Goal: Find specific page/section: Find specific page/section

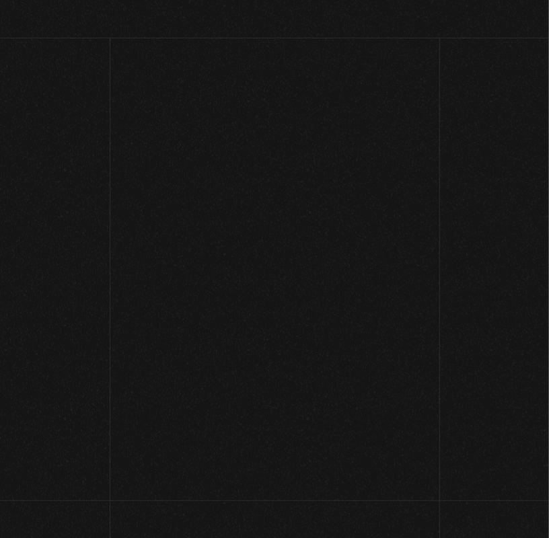
scroll to position [57, 0]
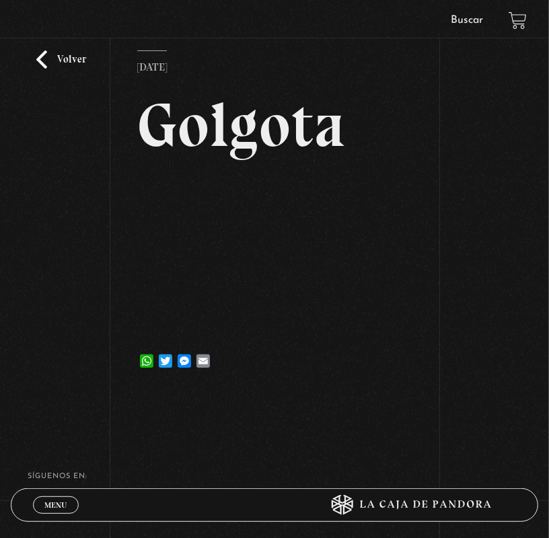
click at [52, 59] on link "Volver" at bounding box center [61, 59] width 50 height 18
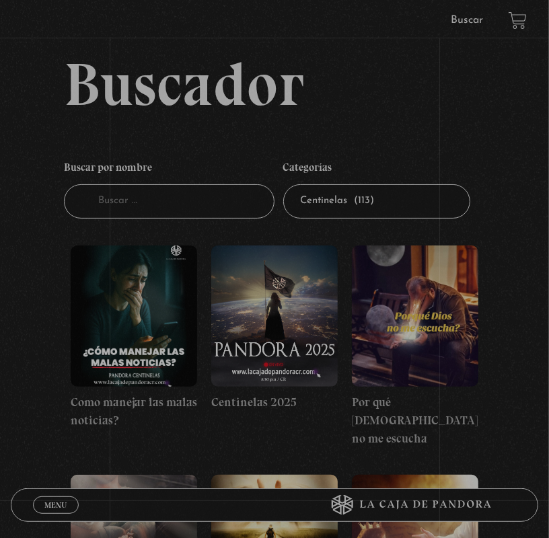
scroll to position [6959, 0]
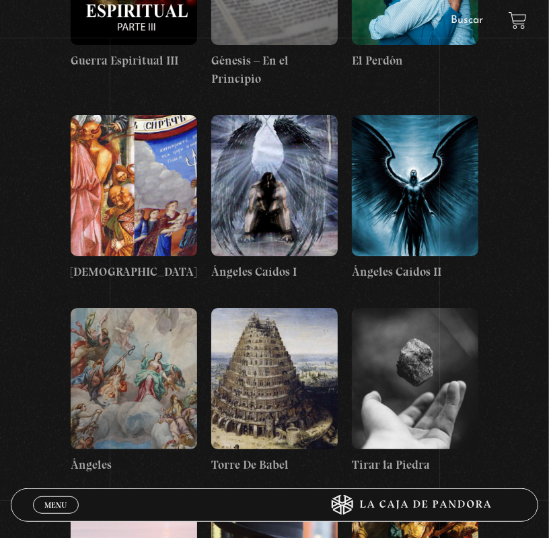
scroll to position [6488, 0]
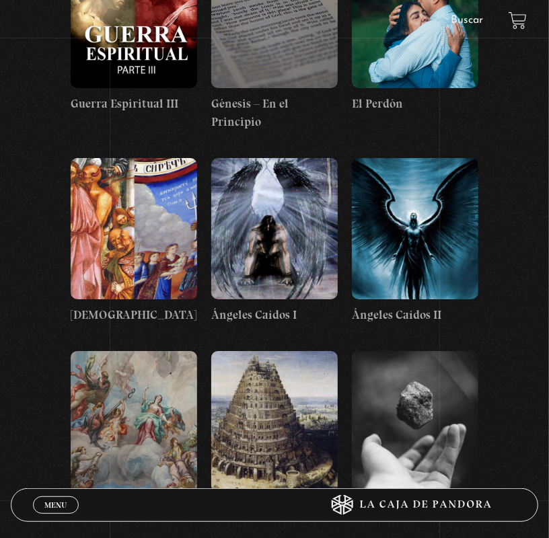
click at [257, 351] on figure at bounding box center [274, 421] width 126 height 141
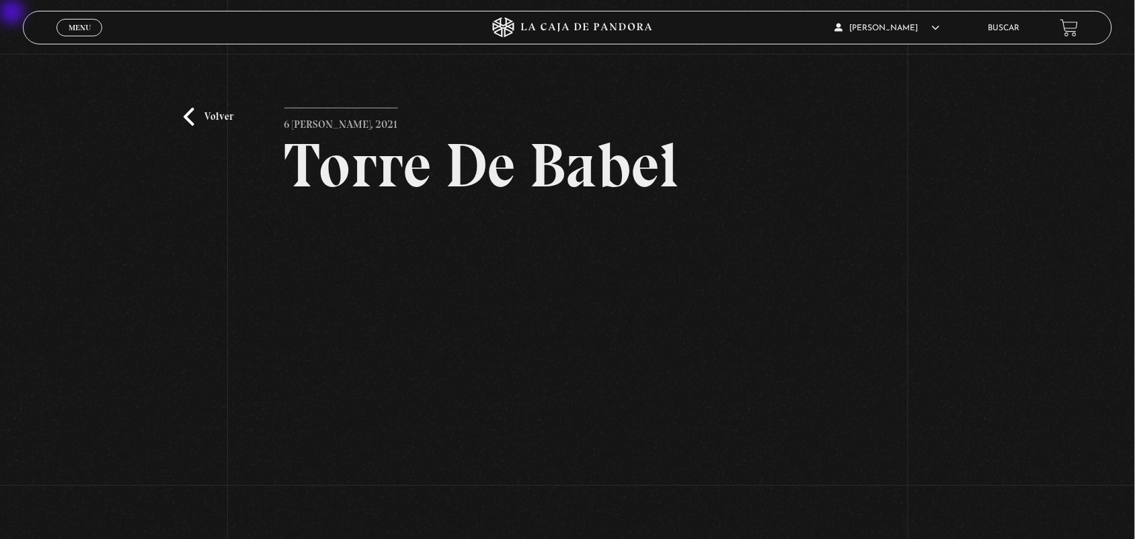
drag, startPoint x: 1121, startPoint y: 204, endPoint x: 1137, endPoint y: 206, distance: 15.6
click at [548, 205] on div "Volver 6 [PERSON_NAME], 2021 [GEOGRAPHIC_DATA] WhatsApp Twitter Messenger Email" at bounding box center [567, 325] width 1135 height 543
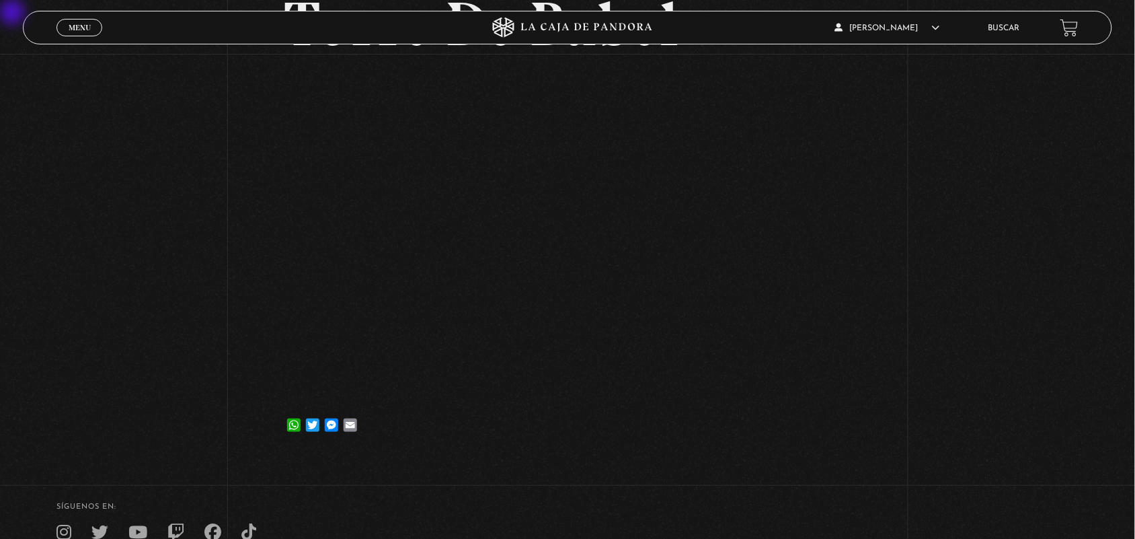
scroll to position [143, 0]
